Goal: Find specific page/section: Find specific page/section

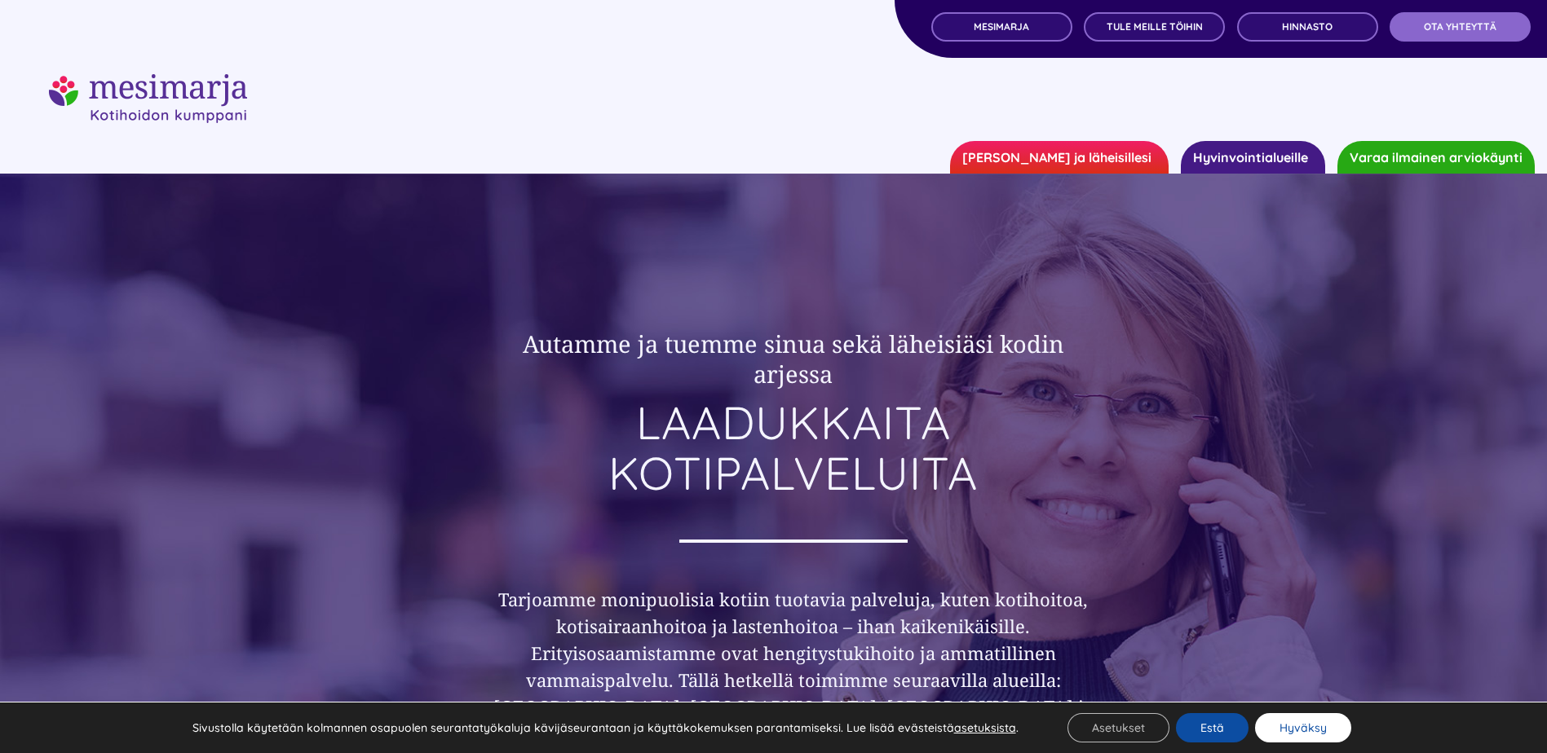
click at [1294, 717] on button "Hyväksy" at bounding box center [1303, 727] width 96 height 29
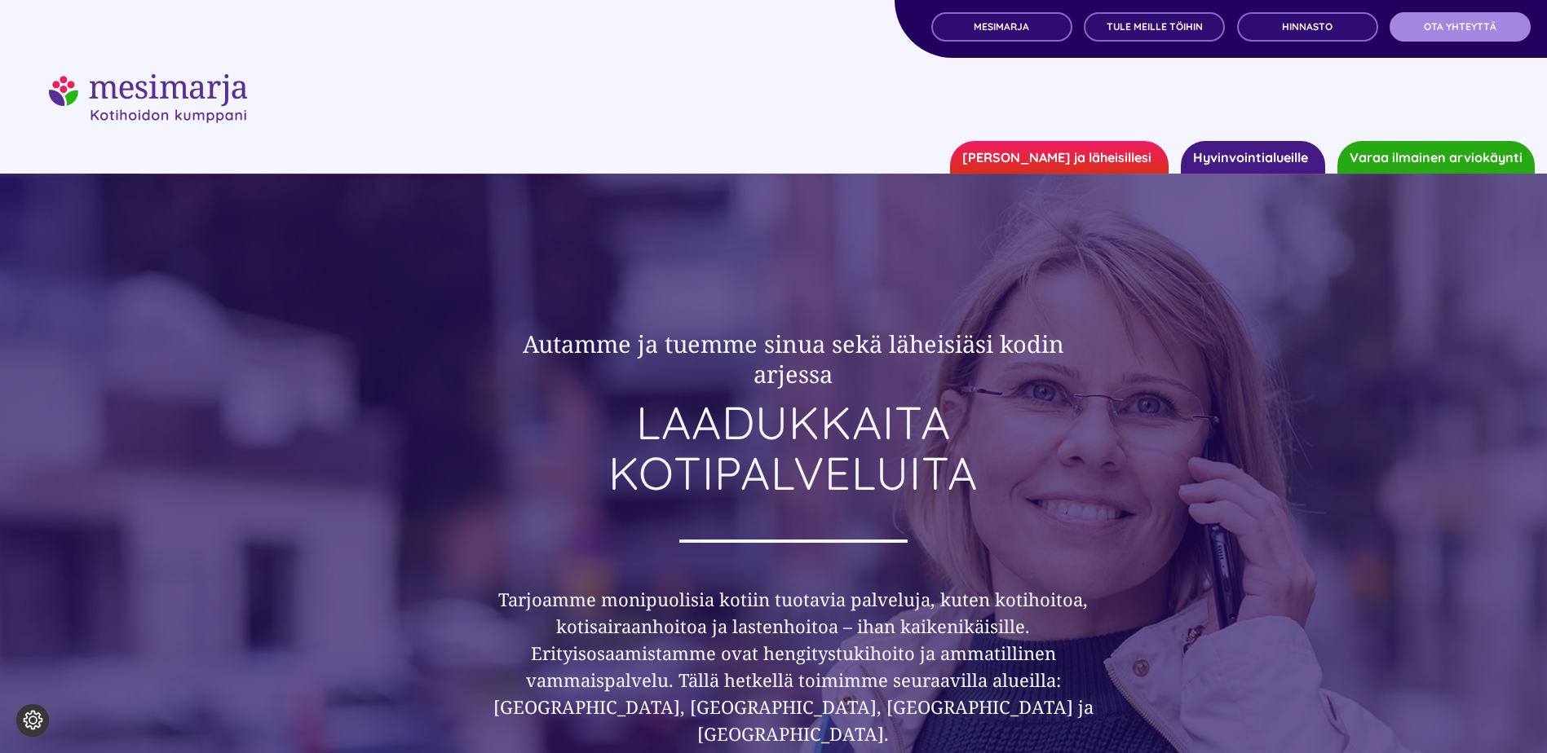
click at [1464, 24] on span "OTA YHTEYTTÄ" at bounding box center [1459, 26] width 73 height 11
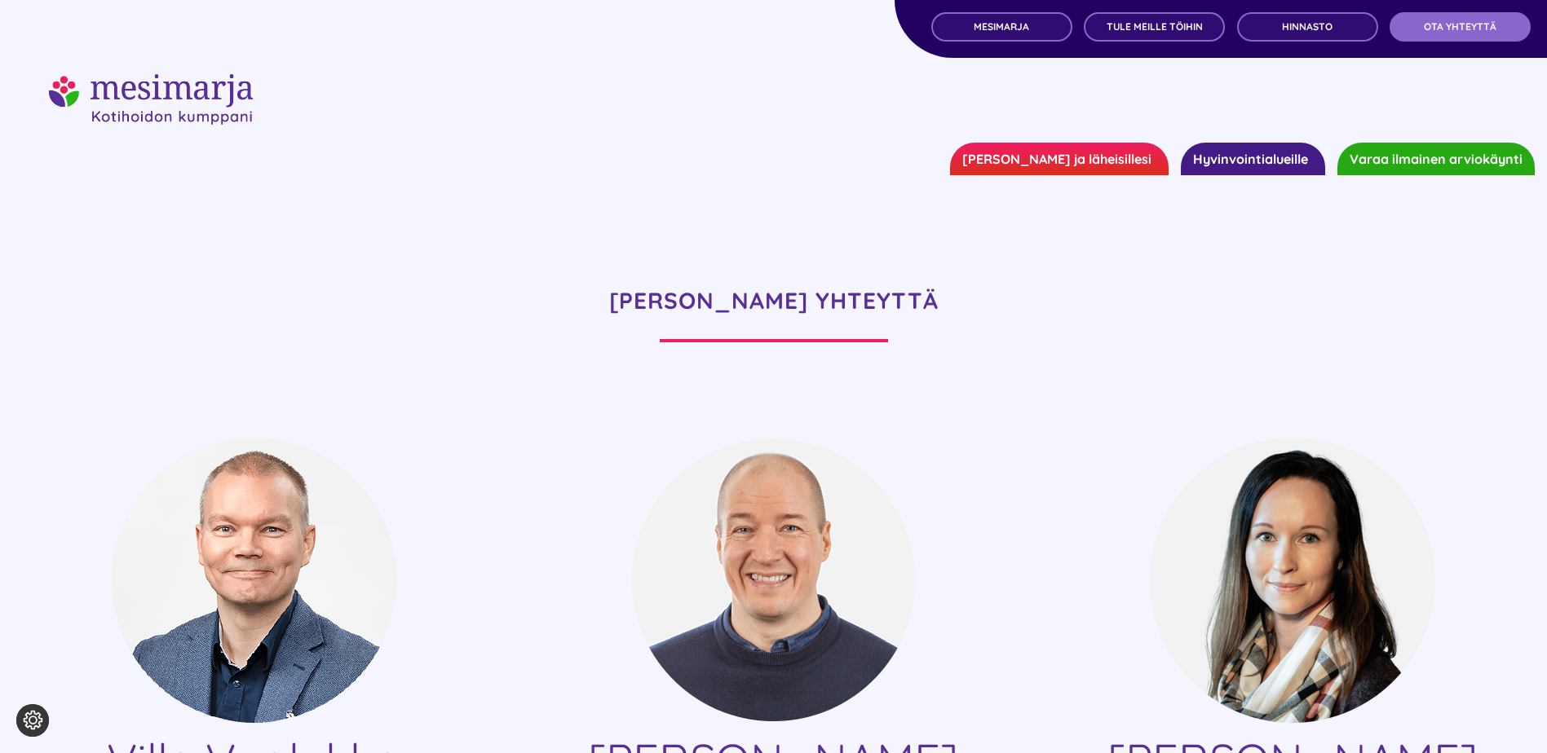
click at [1247, 166] on link "Hyvinvointialueille" at bounding box center [1252, 159] width 144 height 33
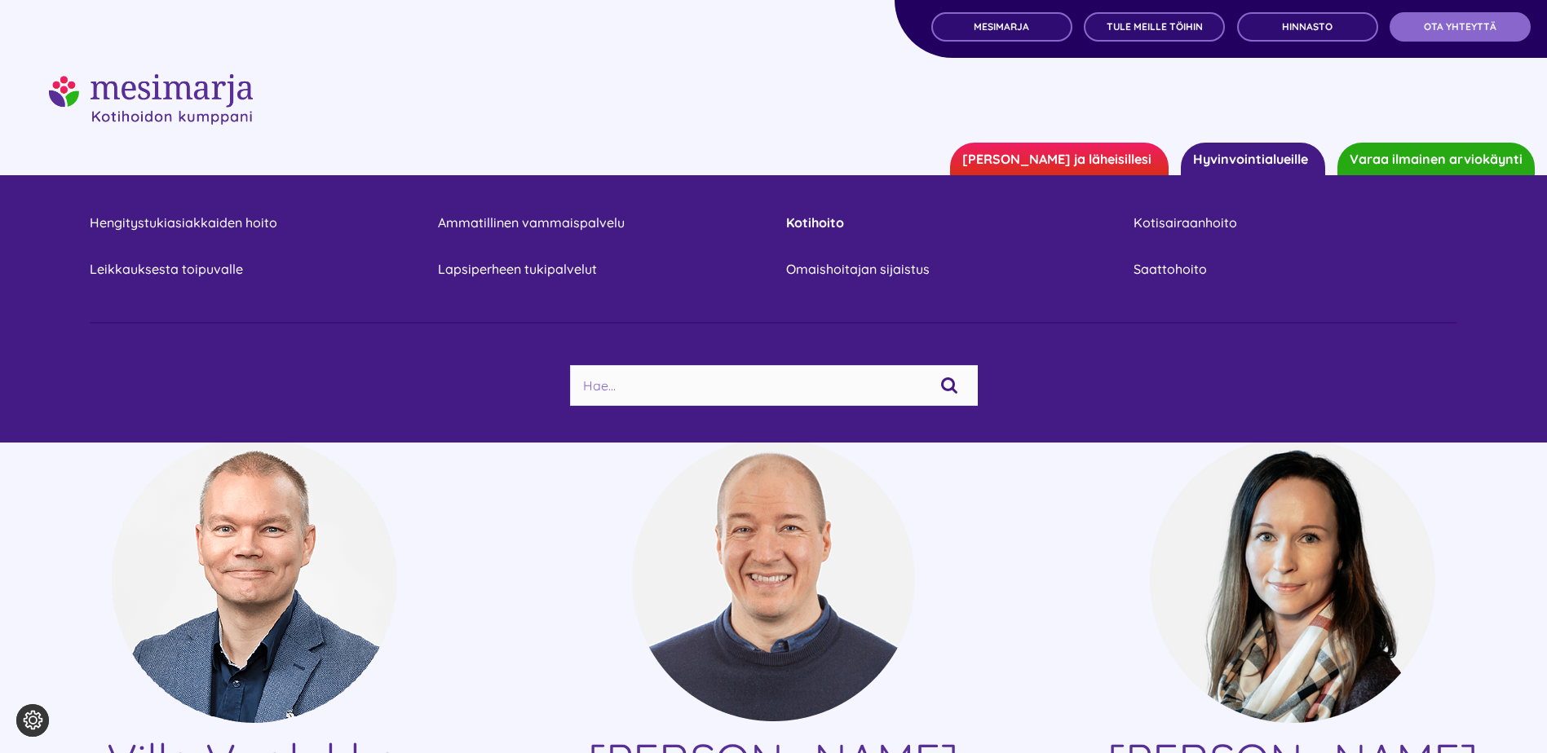
click at [798, 220] on link "Kotihoito" at bounding box center [948, 223] width 324 height 22
